Goal: Transaction & Acquisition: Download file/media

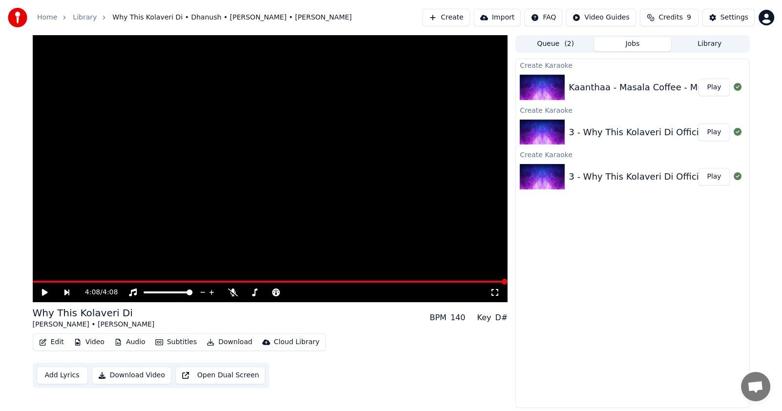
click at [48, 293] on icon at bounding box center [52, 292] width 22 height 8
click at [231, 343] on button "Download" at bounding box center [230, 342] width 54 height 14
click at [374, 370] on div "Edit Video Audio Subtitles Download Cloud Library Add Lyrics Download Video Ope…" at bounding box center [270, 360] width 475 height 55
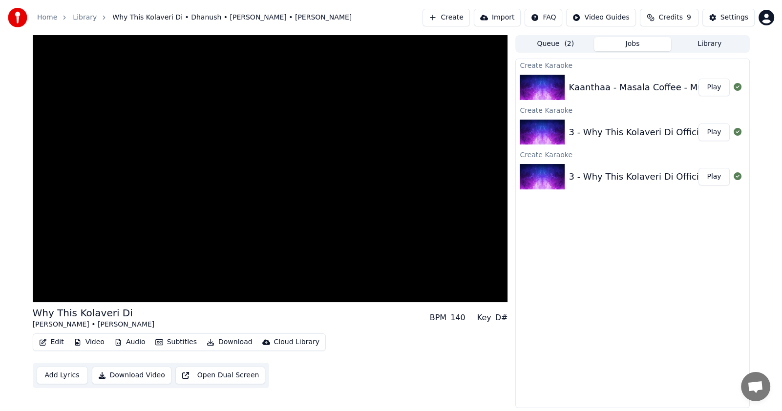
click at [136, 376] on button "Download Video" at bounding box center [132, 376] width 80 height 18
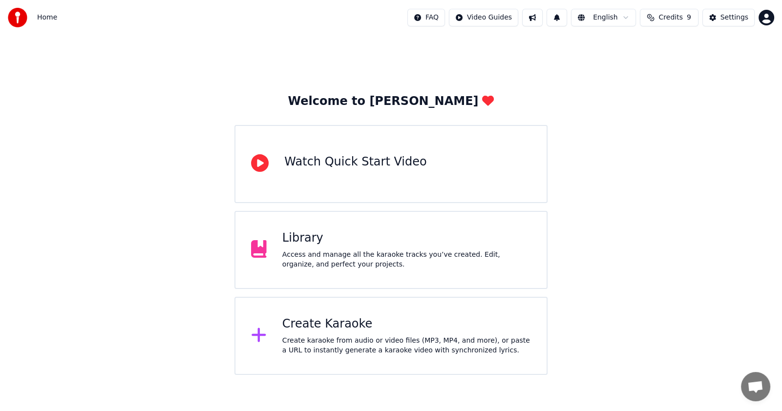
click at [329, 335] on div "Create Karaoke Create karaoke from audio or video files (MP3, MP4, and more), o…" at bounding box center [406, 335] width 248 height 39
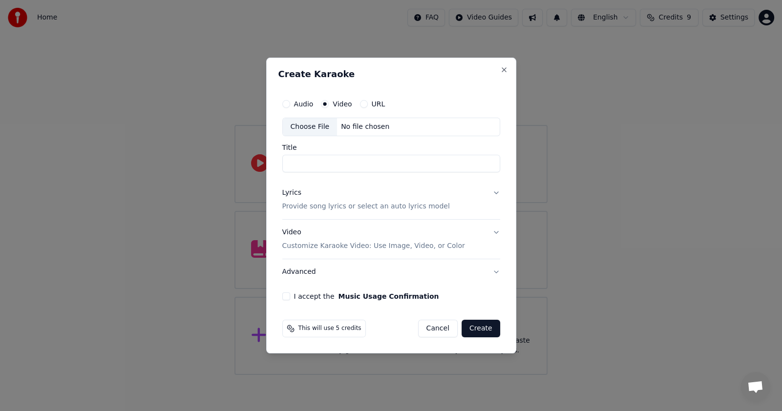
click at [295, 125] on div "Choose File" at bounding box center [310, 127] width 55 height 18
type input "**********"
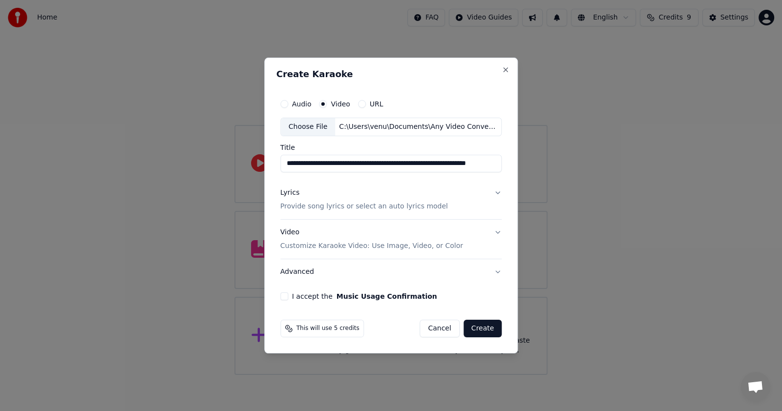
click at [283, 297] on button "I accept the Music Usage Confirmation" at bounding box center [284, 296] width 8 height 8
click at [474, 329] on button "Create" at bounding box center [482, 329] width 39 height 18
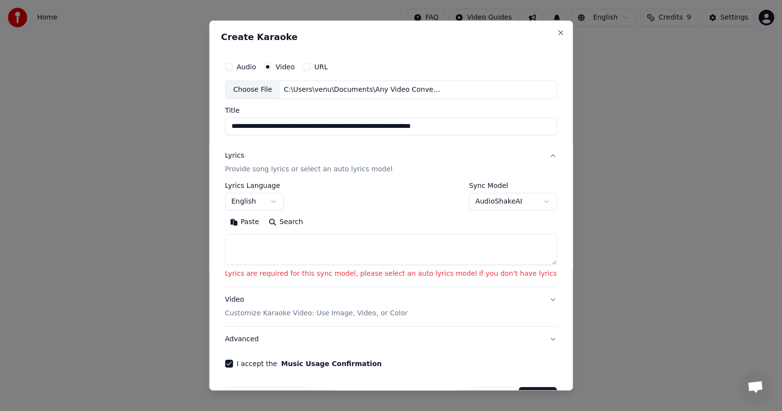
click at [473, 201] on body "**********" at bounding box center [391, 187] width 782 height 375
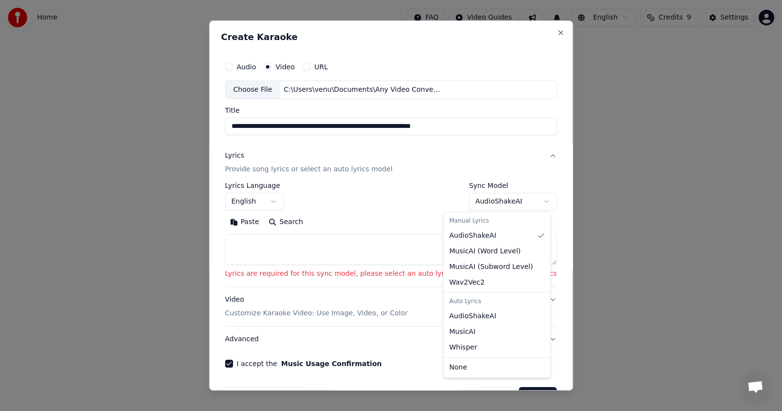
select select "****"
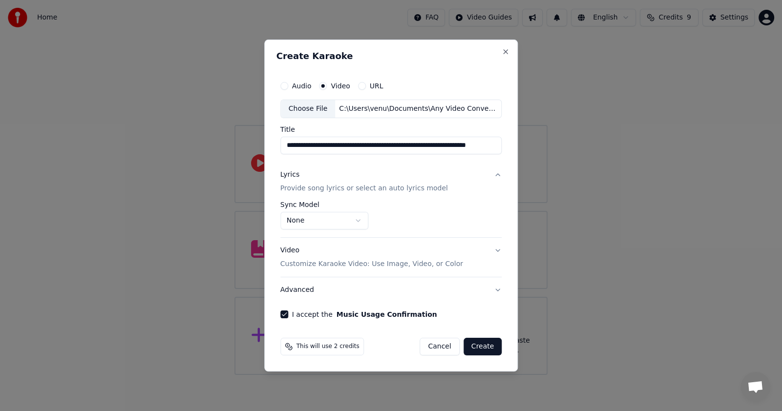
click at [475, 345] on button "Create" at bounding box center [482, 347] width 39 height 18
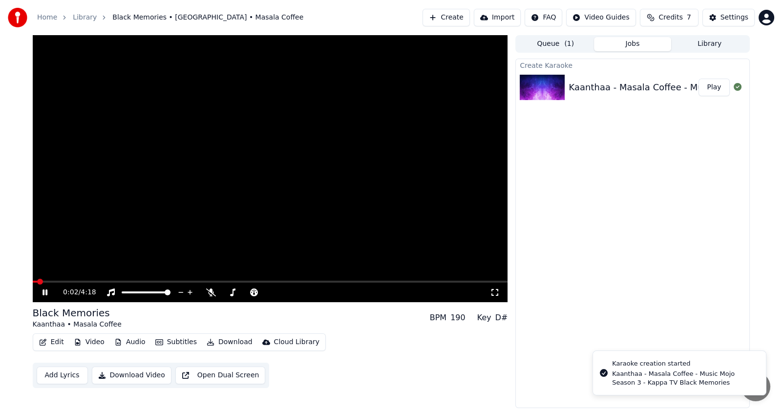
click at [535, 97] on img at bounding box center [541, 87] width 45 height 25
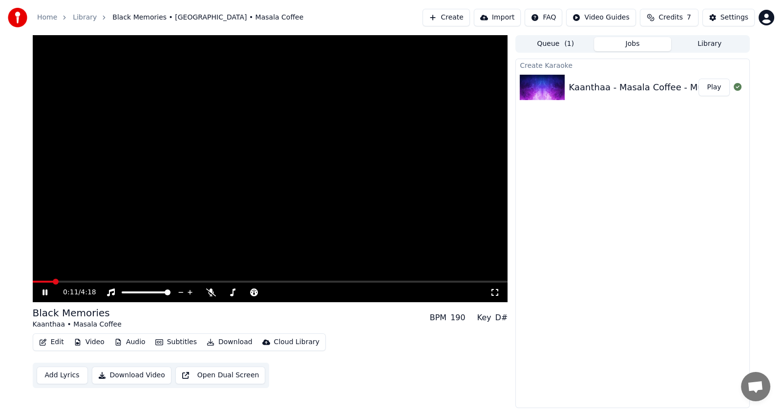
click at [63, 281] on span at bounding box center [270, 282] width 475 height 2
click at [71, 281] on span at bounding box center [270, 282] width 475 height 2
click at [87, 282] on span at bounding box center [270, 282] width 475 height 2
click at [101, 282] on span at bounding box center [270, 282] width 475 height 2
click at [117, 282] on span at bounding box center [270, 282] width 475 height 2
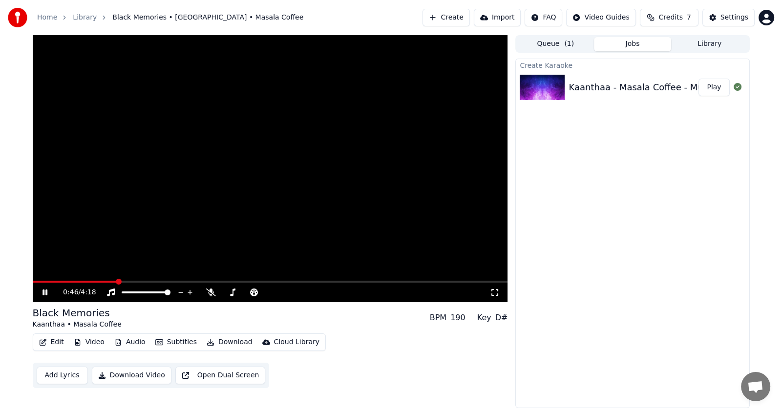
click at [129, 281] on span at bounding box center [270, 282] width 475 height 2
click at [146, 282] on span at bounding box center [270, 282] width 475 height 2
click at [132, 283] on div "1:02 / 4:18" at bounding box center [270, 293] width 475 height 20
click at [133, 281] on span at bounding box center [83, 282] width 101 height 2
click at [143, 281] on span at bounding box center [270, 282] width 475 height 2
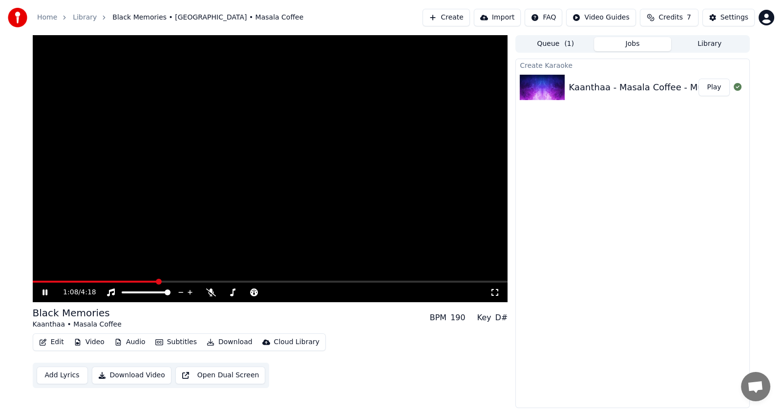
click at [157, 282] on span at bounding box center [270, 282] width 475 height 2
click at [151, 283] on div "1:09 / 4:18" at bounding box center [270, 293] width 475 height 20
click at [149, 283] on span at bounding box center [97, 282] width 129 height 2
click at [137, 283] on span at bounding box center [92, 282] width 118 height 2
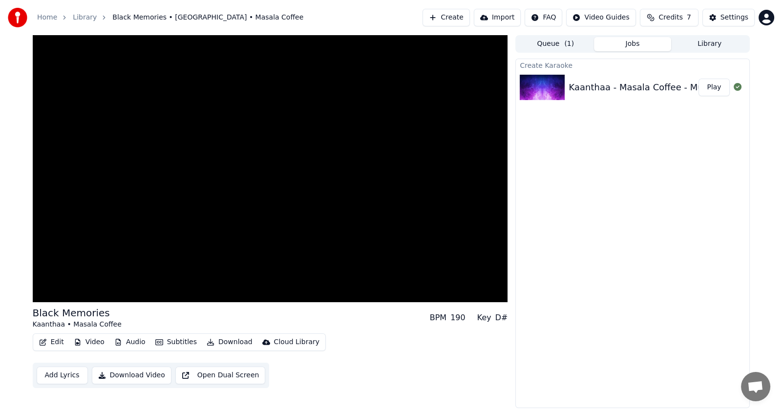
click at [144, 375] on button "Download Video" at bounding box center [132, 376] width 80 height 18
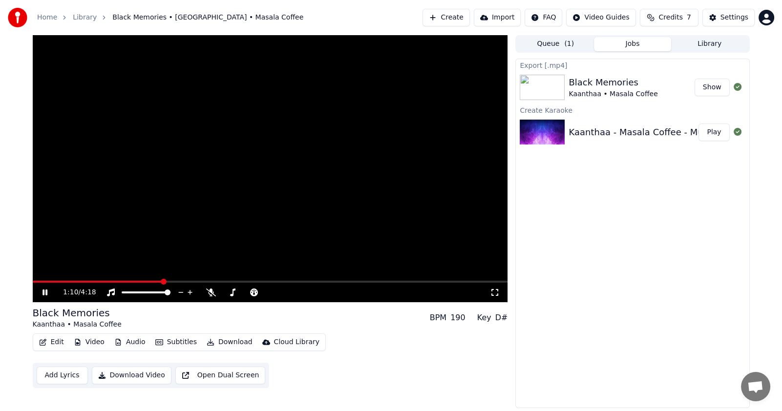
click at [711, 95] on button "Show" at bounding box center [711, 88] width 35 height 18
